Goal: Check status: Check status

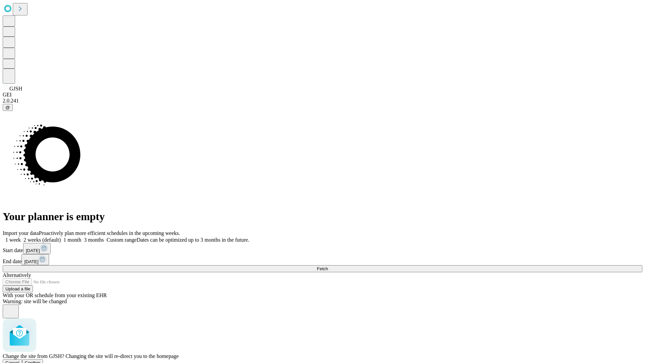
click at [41, 360] on span "Confirm" at bounding box center [33, 362] width 16 height 5
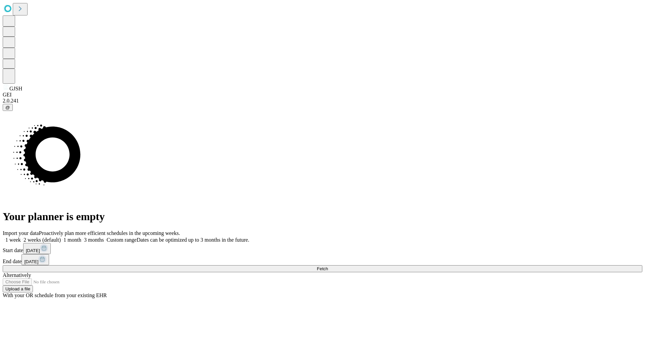
click at [21, 237] on label "1 week" at bounding box center [12, 240] width 18 height 6
click at [328, 266] on span "Fetch" at bounding box center [322, 268] width 11 height 5
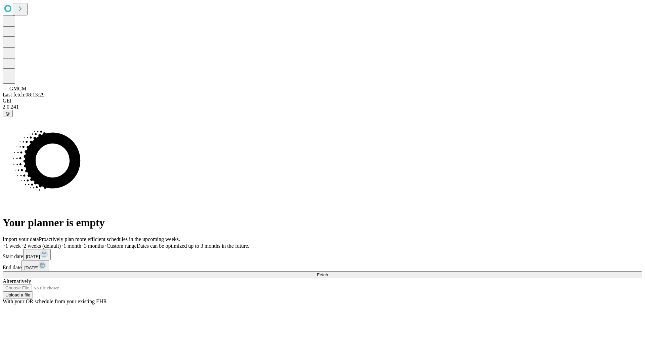
click at [21, 243] on label "1 week" at bounding box center [12, 246] width 18 height 6
click at [328, 272] on span "Fetch" at bounding box center [322, 274] width 11 height 5
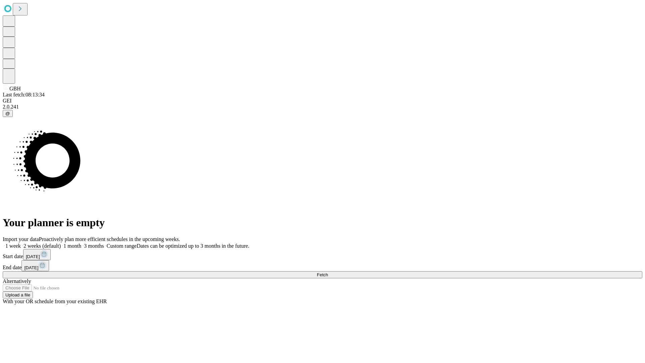
click at [21, 243] on label "1 week" at bounding box center [12, 246] width 18 height 6
click at [328, 272] on span "Fetch" at bounding box center [322, 274] width 11 height 5
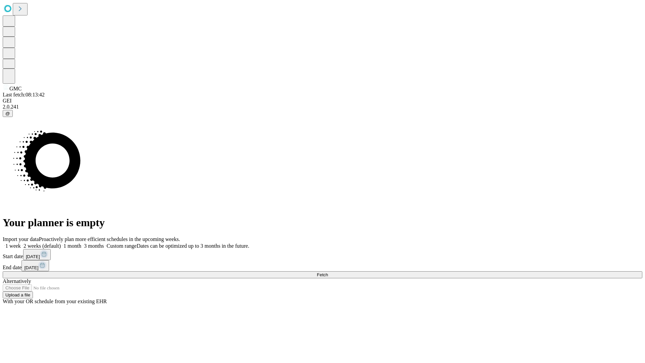
click at [21, 243] on label "1 week" at bounding box center [12, 246] width 18 height 6
click at [328, 272] on span "Fetch" at bounding box center [322, 274] width 11 height 5
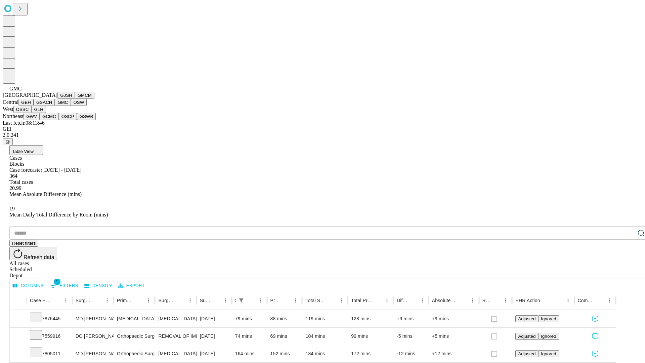
click at [71, 106] on button "OSW" at bounding box center [79, 102] width 16 height 7
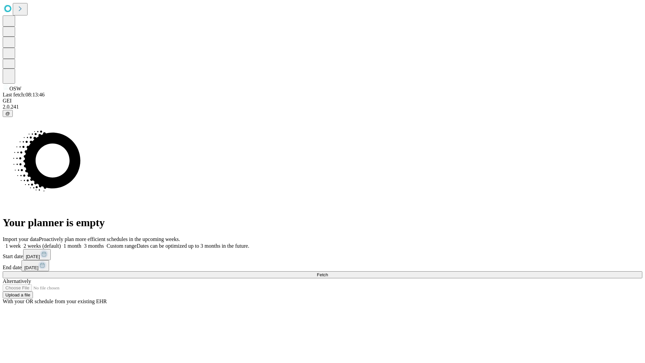
click at [21, 243] on label "1 week" at bounding box center [12, 246] width 18 height 6
click at [328, 272] on span "Fetch" at bounding box center [322, 274] width 11 height 5
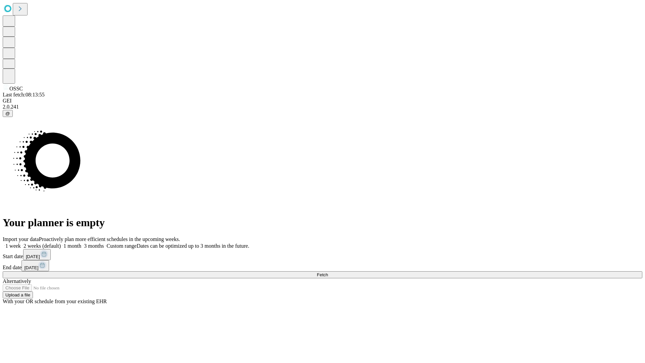
click at [21, 243] on label "1 week" at bounding box center [12, 246] width 18 height 6
click at [328, 272] on span "Fetch" at bounding box center [322, 274] width 11 height 5
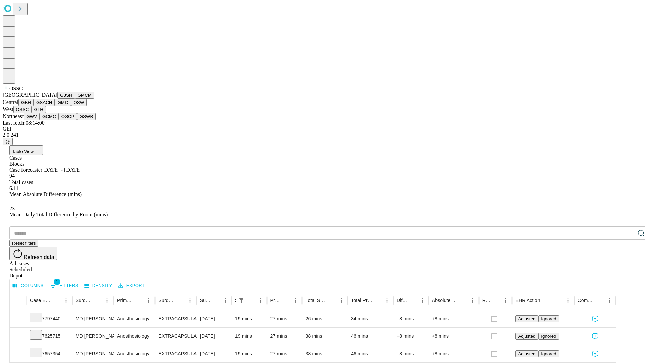
click at [46, 113] on button "GLH" at bounding box center [38, 109] width 14 height 7
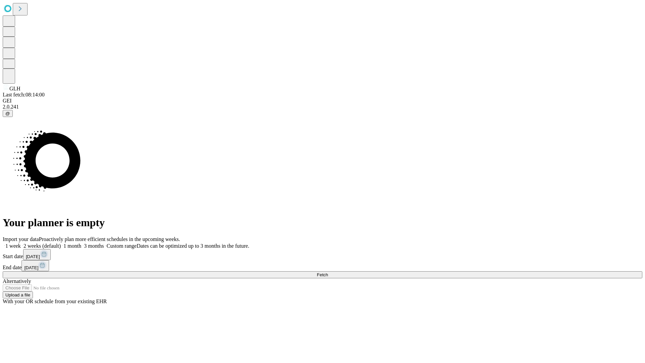
click at [21, 243] on label "1 week" at bounding box center [12, 246] width 18 height 6
click at [328, 272] on span "Fetch" at bounding box center [322, 274] width 11 height 5
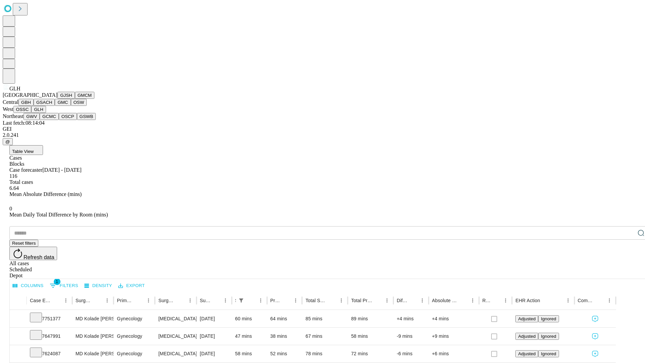
click at [40, 120] on button "GWV" at bounding box center [32, 116] width 16 height 7
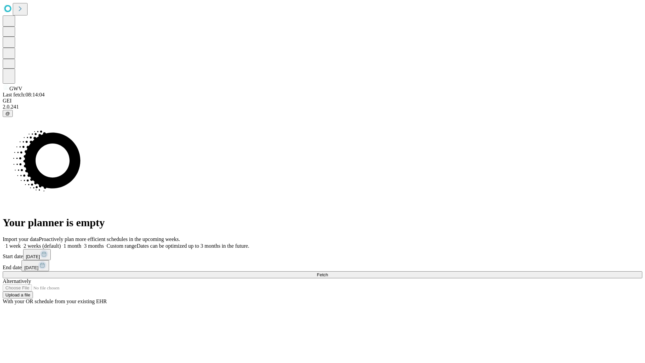
click at [21, 243] on label "1 week" at bounding box center [12, 246] width 18 height 6
click at [328, 272] on span "Fetch" at bounding box center [322, 274] width 11 height 5
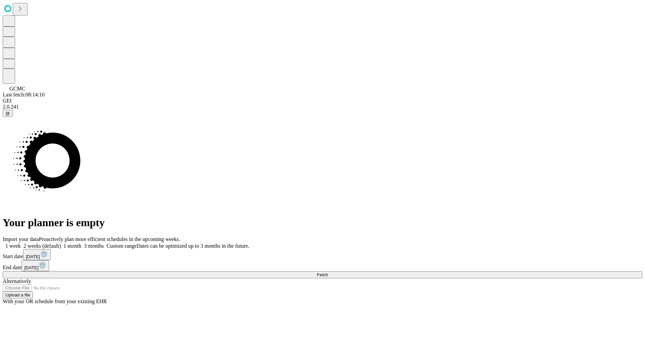
click at [21, 243] on label "1 week" at bounding box center [12, 246] width 18 height 6
click at [328, 272] on span "Fetch" at bounding box center [322, 274] width 11 height 5
